Goal: Check status: Check status

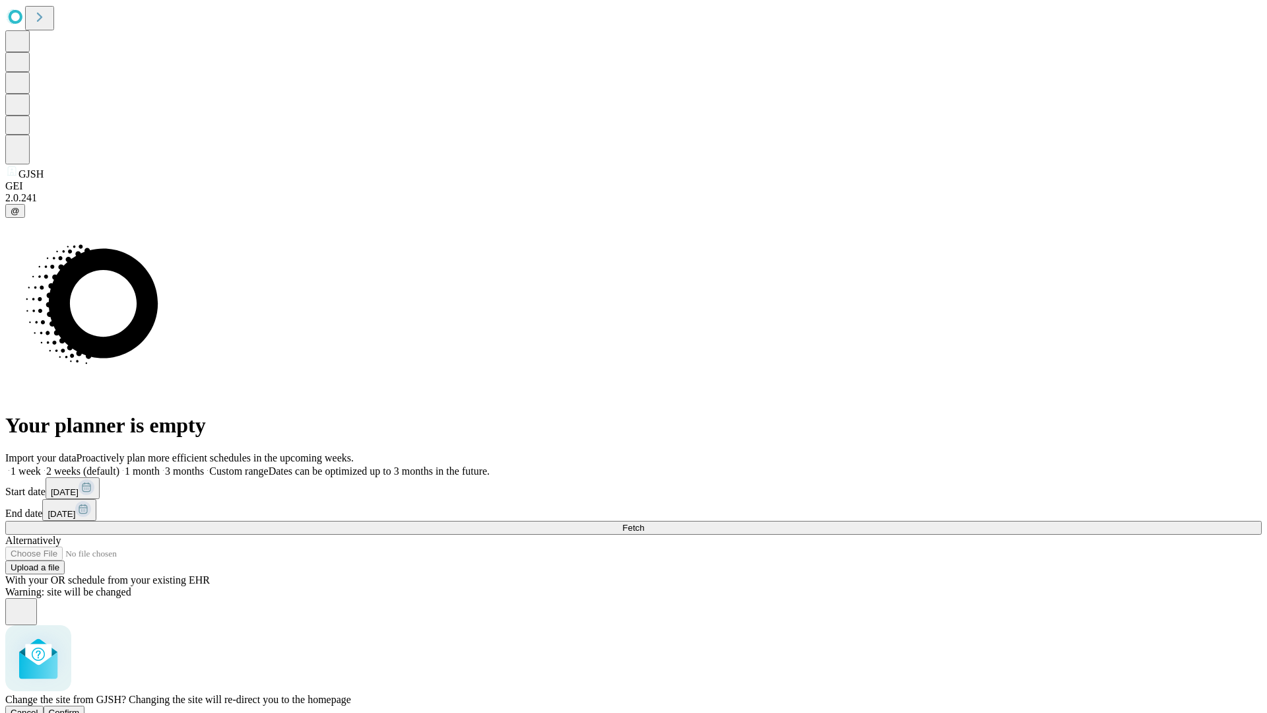
click at [80, 708] on span "Confirm" at bounding box center [64, 713] width 31 height 10
click at [41, 465] on label "1 week" at bounding box center [23, 470] width 36 height 11
click at [644, 523] on span "Fetch" at bounding box center [634, 528] width 22 height 10
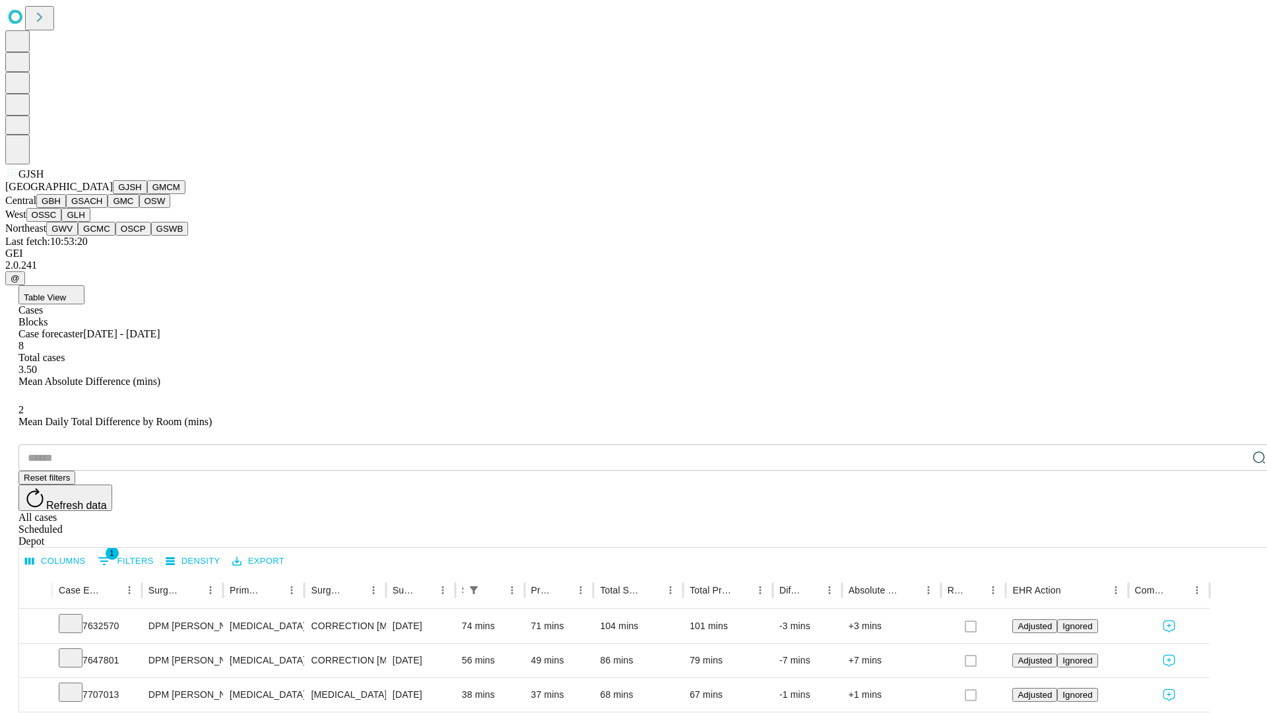
click at [147, 194] on button "GMCM" at bounding box center [166, 187] width 38 height 14
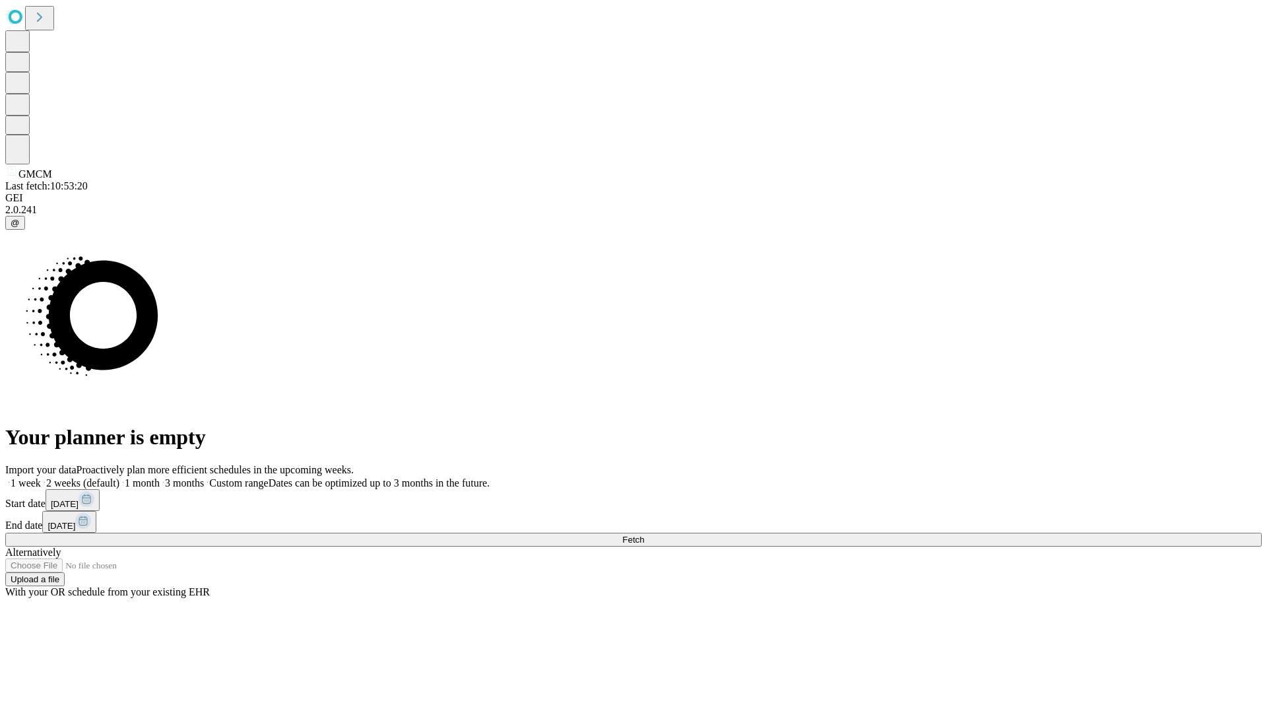
click at [41, 477] on label "1 week" at bounding box center [23, 482] width 36 height 11
click at [644, 535] on span "Fetch" at bounding box center [634, 540] width 22 height 10
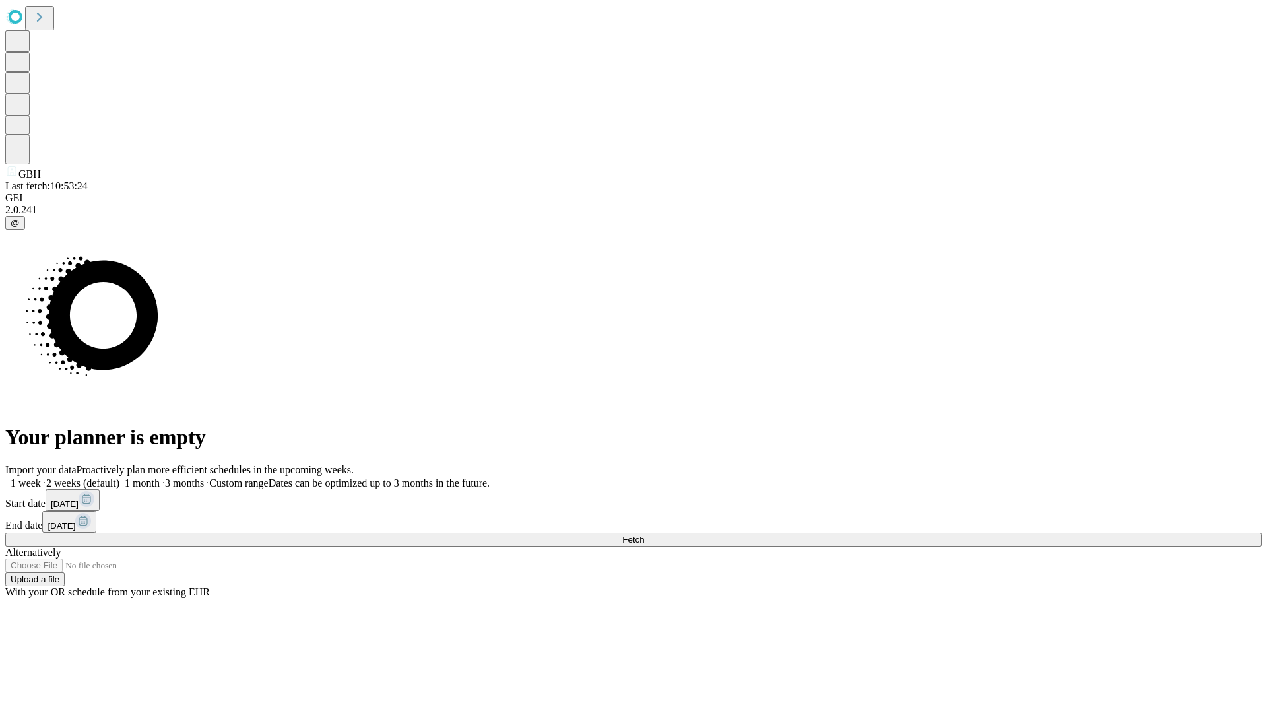
click at [41, 477] on label "1 week" at bounding box center [23, 482] width 36 height 11
click at [644, 535] on span "Fetch" at bounding box center [634, 540] width 22 height 10
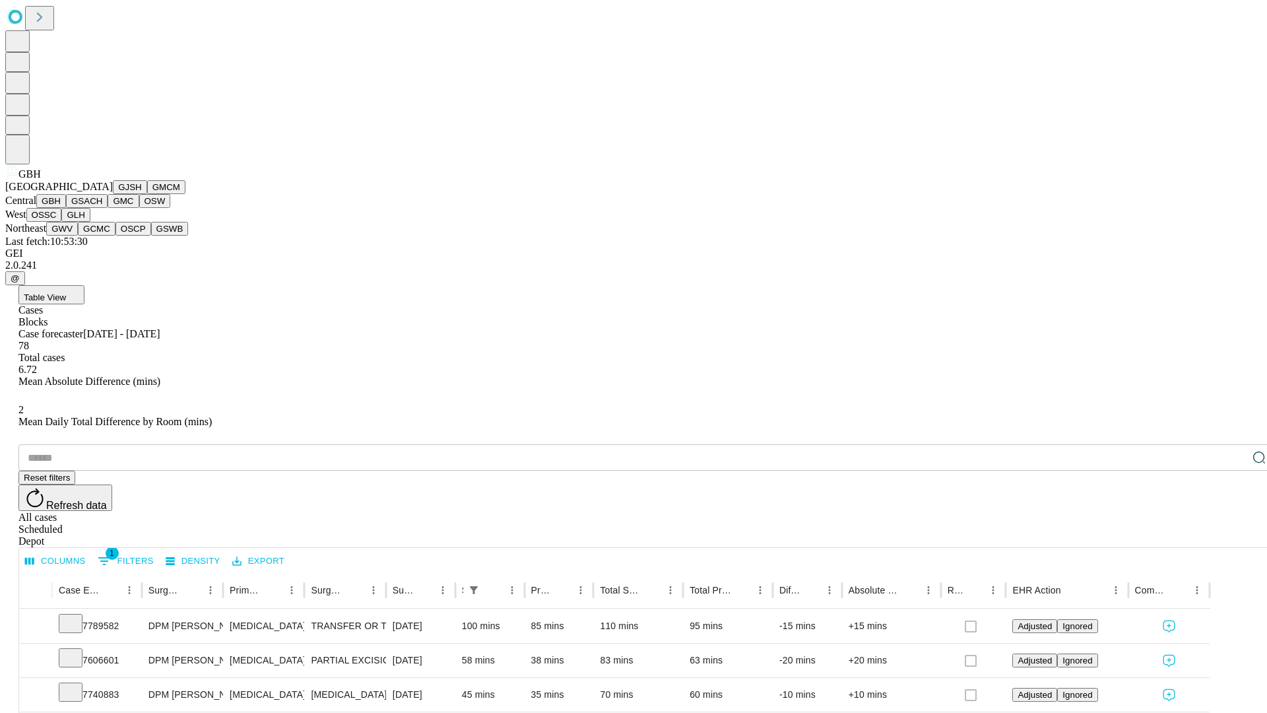
click at [102, 208] on button "GSACH" at bounding box center [87, 201] width 42 height 14
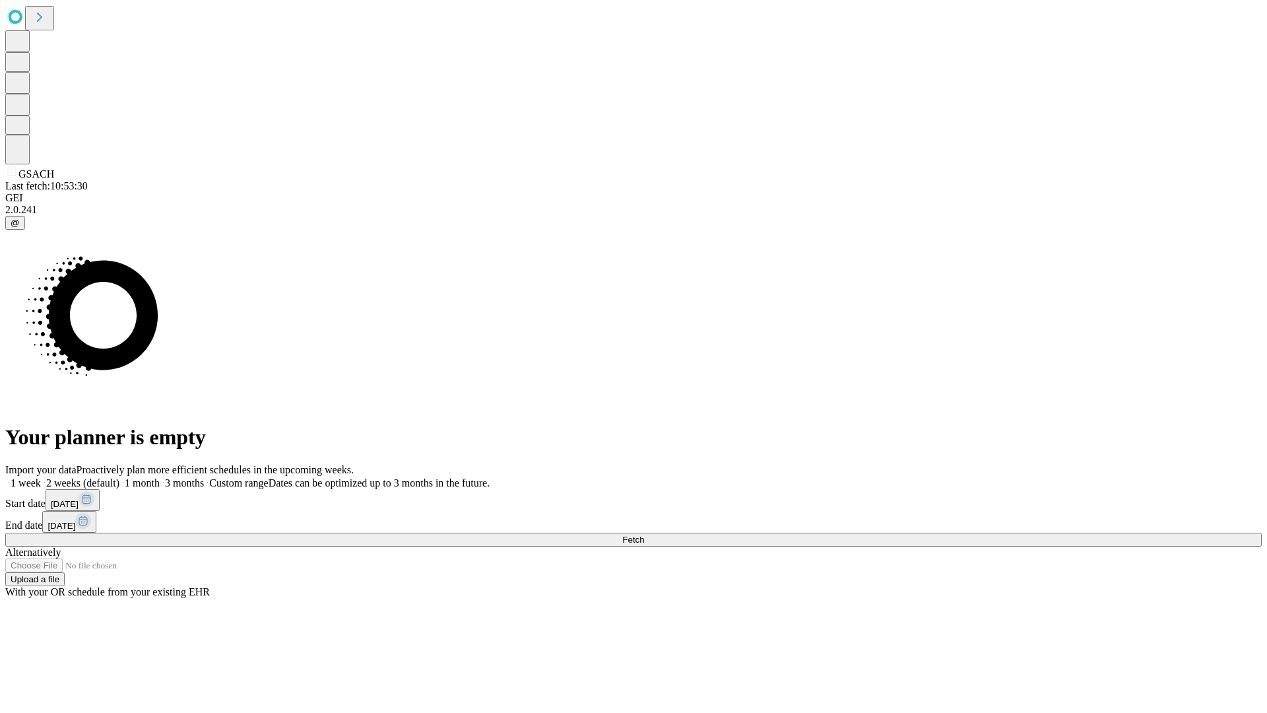
click at [41, 477] on label "1 week" at bounding box center [23, 482] width 36 height 11
click at [644, 535] on span "Fetch" at bounding box center [634, 540] width 22 height 10
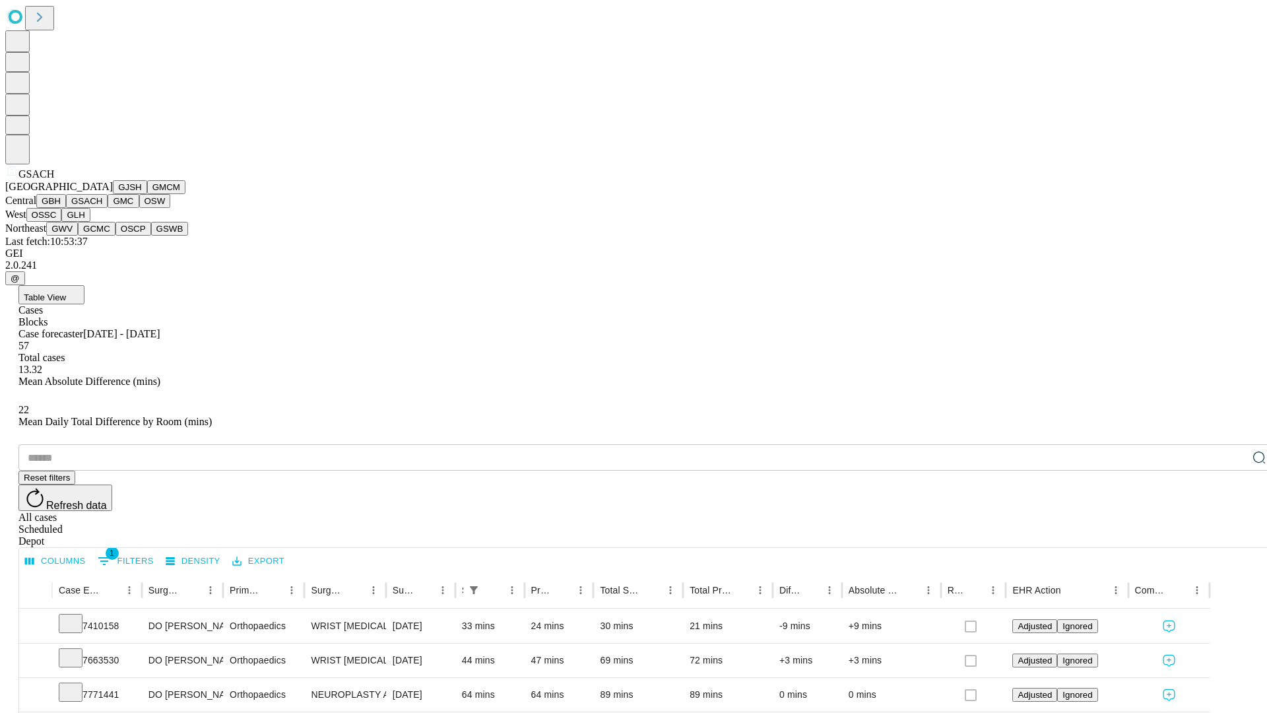
click at [108, 208] on button "GMC" at bounding box center [123, 201] width 31 height 14
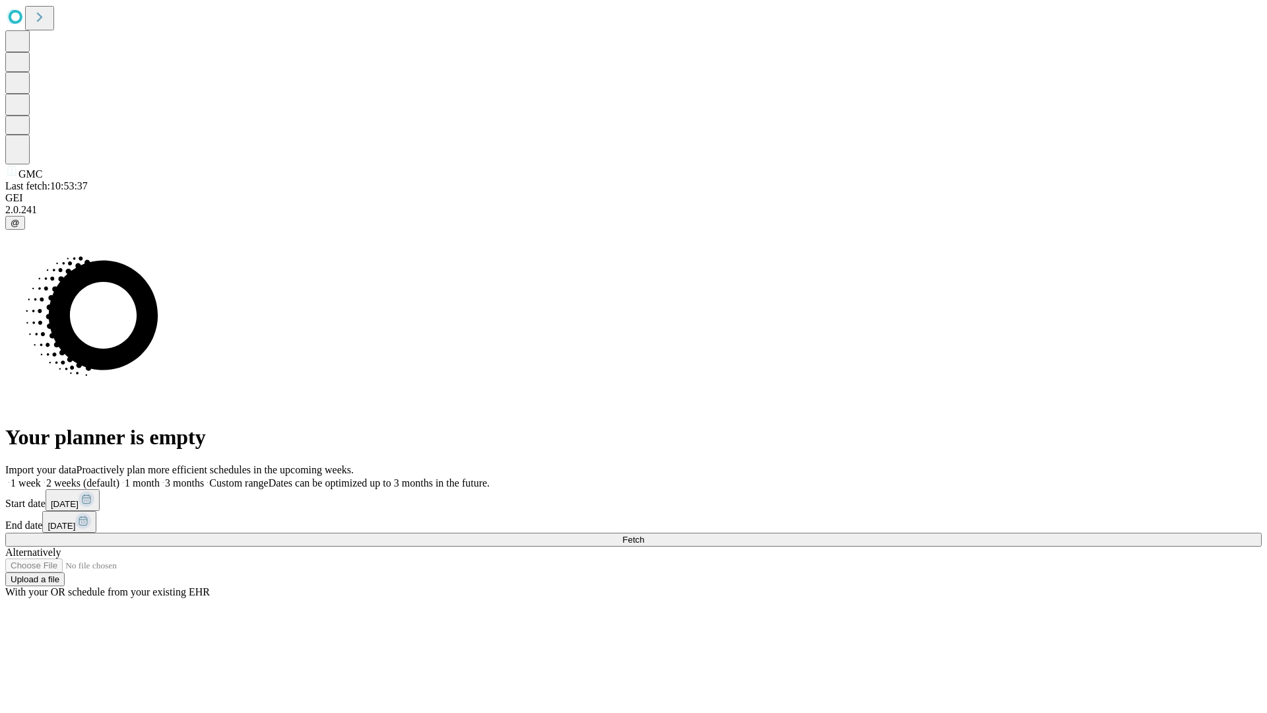
click at [41, 477] on label "1 week" at bounding box center [23, 482] width 36 height 11
click at [644, 535] on span "Fetch" at bounding box center [634, 540] width 22 height 10
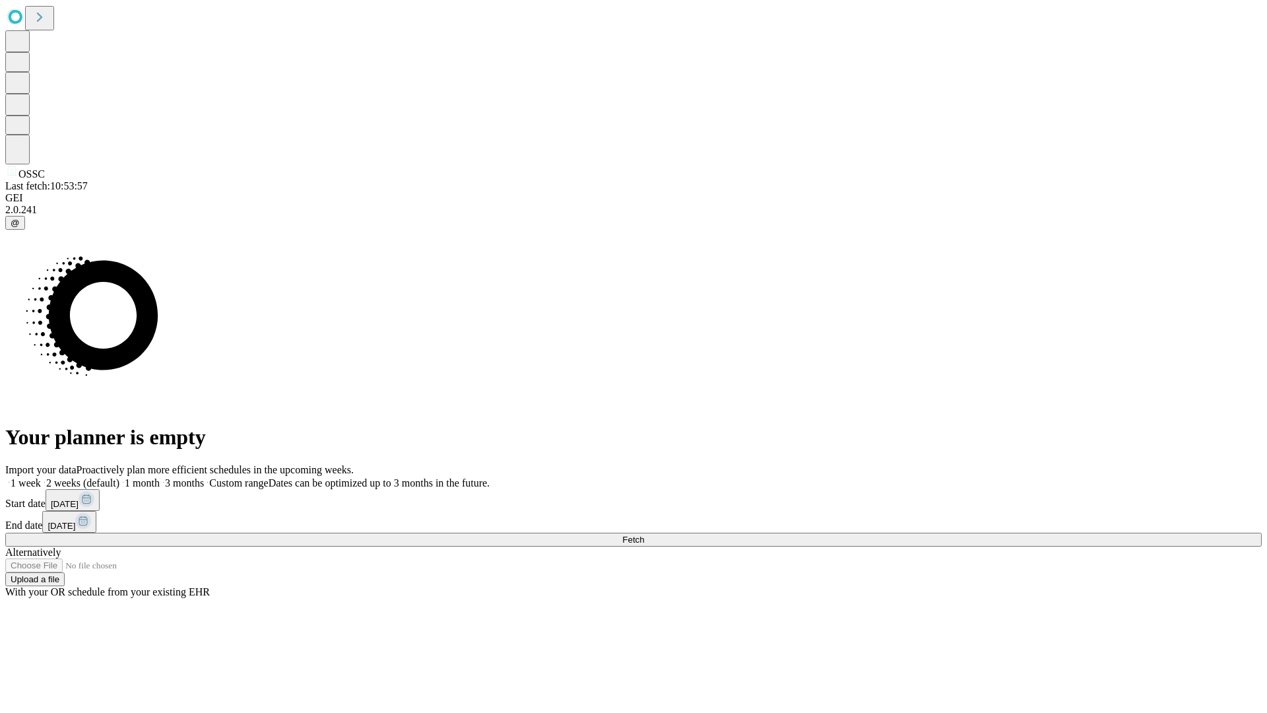
click at [41, 477] on label "1 week" at bounding box center [23, 482] width 36 height 11
click at [644, 535] on span "Fetch" at bounding box center [634, 540] width 22 height 10
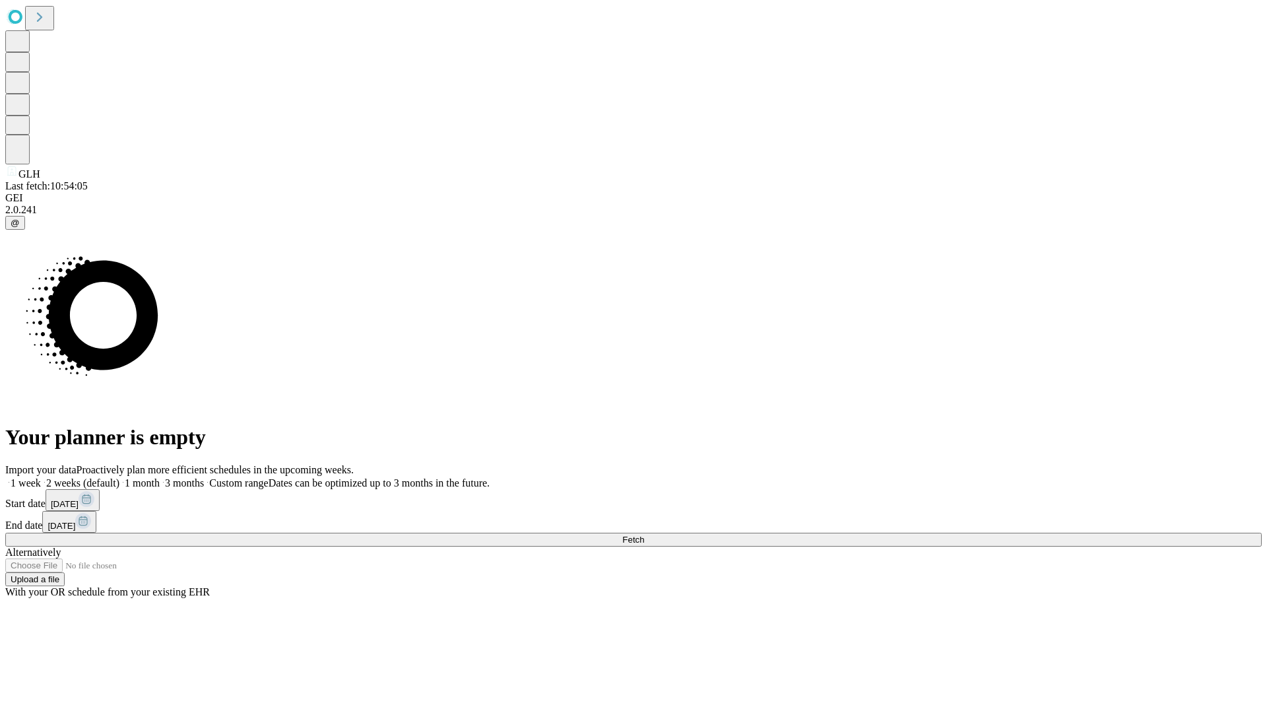
click at [41, 477] on label "1 week" at bounding box center [23, 482] width 36 height 11
click at [644, 535] on span "Fetch" at bounding box center [634, 540] width 22 height 10
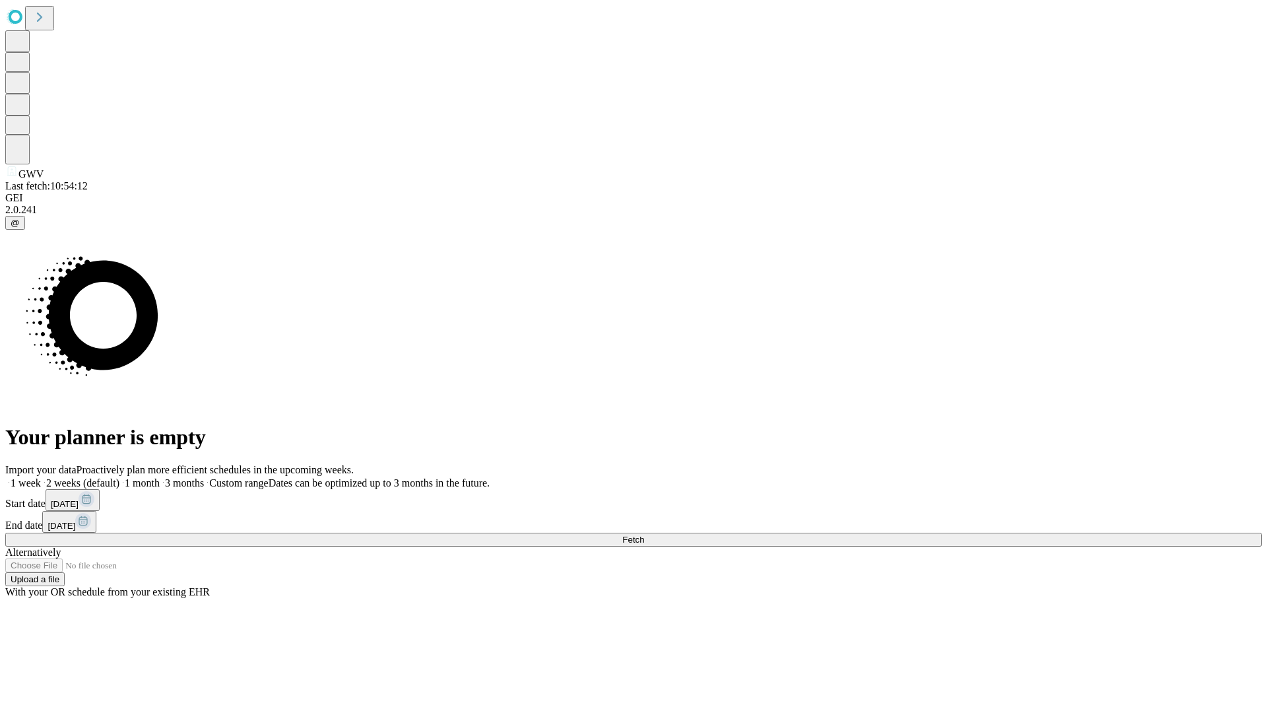
click at [41, 477] on label "1 week" at bounding box center [23, 482] width 36 height 11
click at [644, 535] on span "Fetch" at bounding box center [634, 540] width 22 height 10
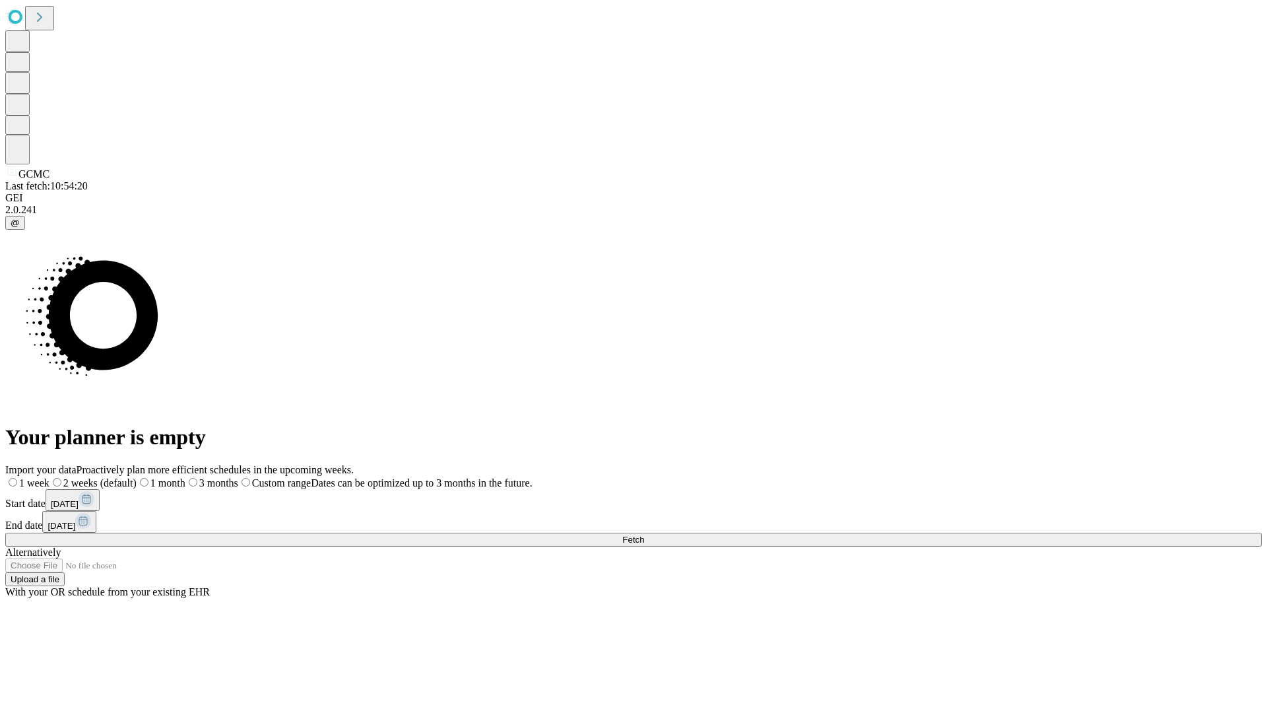
click at [50, 477] on label "1 week" at bounding box center [27, 482] width 44 height 11
click at [644, 535] on span "Fetch" at bounding box center [634, 540] width 22 height 10
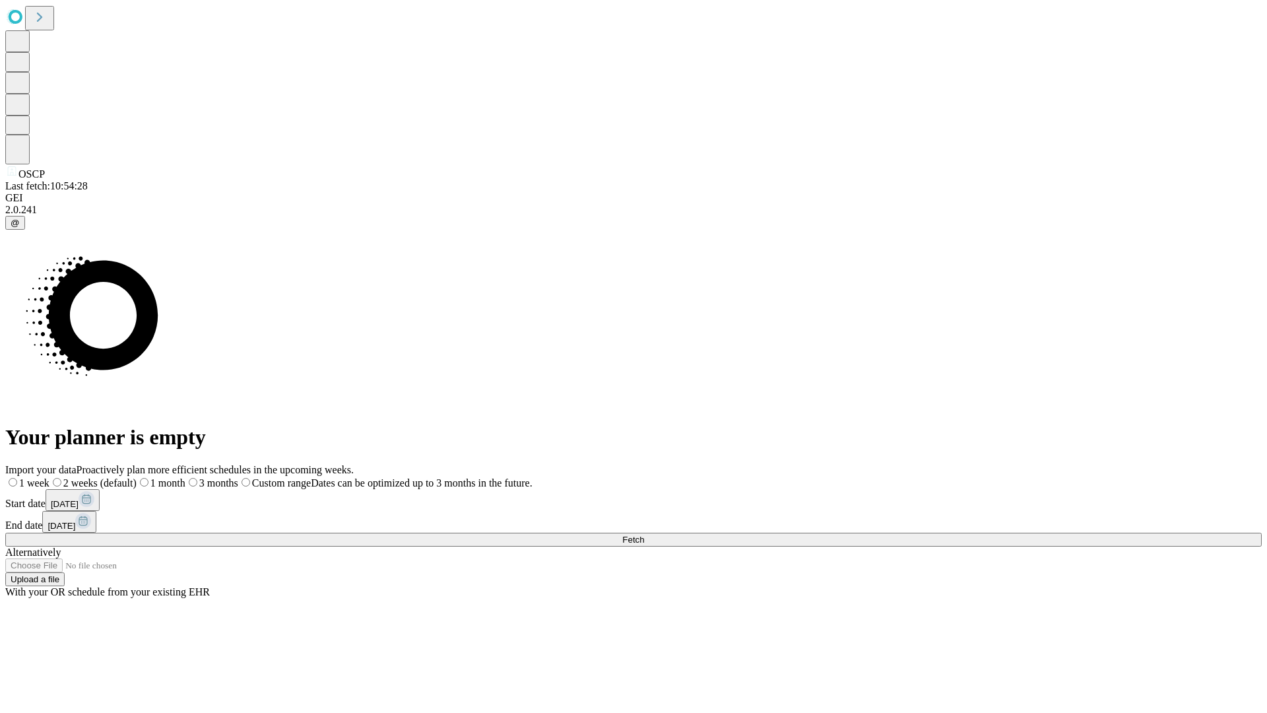
click at [50, 477] on label "1 week" at bounding box center [27, 482] width 44 height 11
click at [644, 535] on span "Fetch" at bounding box center [634, 540] width 22 height 10
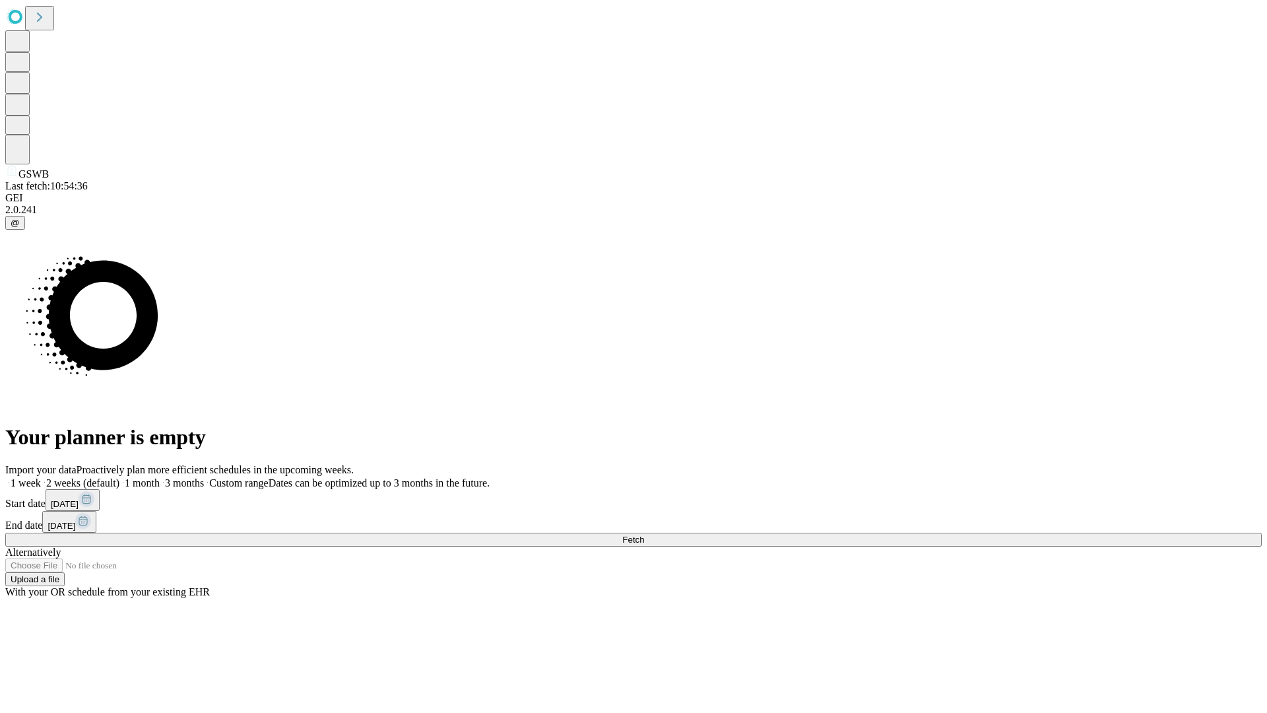
click at [41, 477] on label "1 week" at bounding box center [23, 482] width 36 height 11
click at [644, 535] on span "Fetch" at bounding box center [634, 540] width 22 height 10
